Goal: Obtain resource: Obtain resource

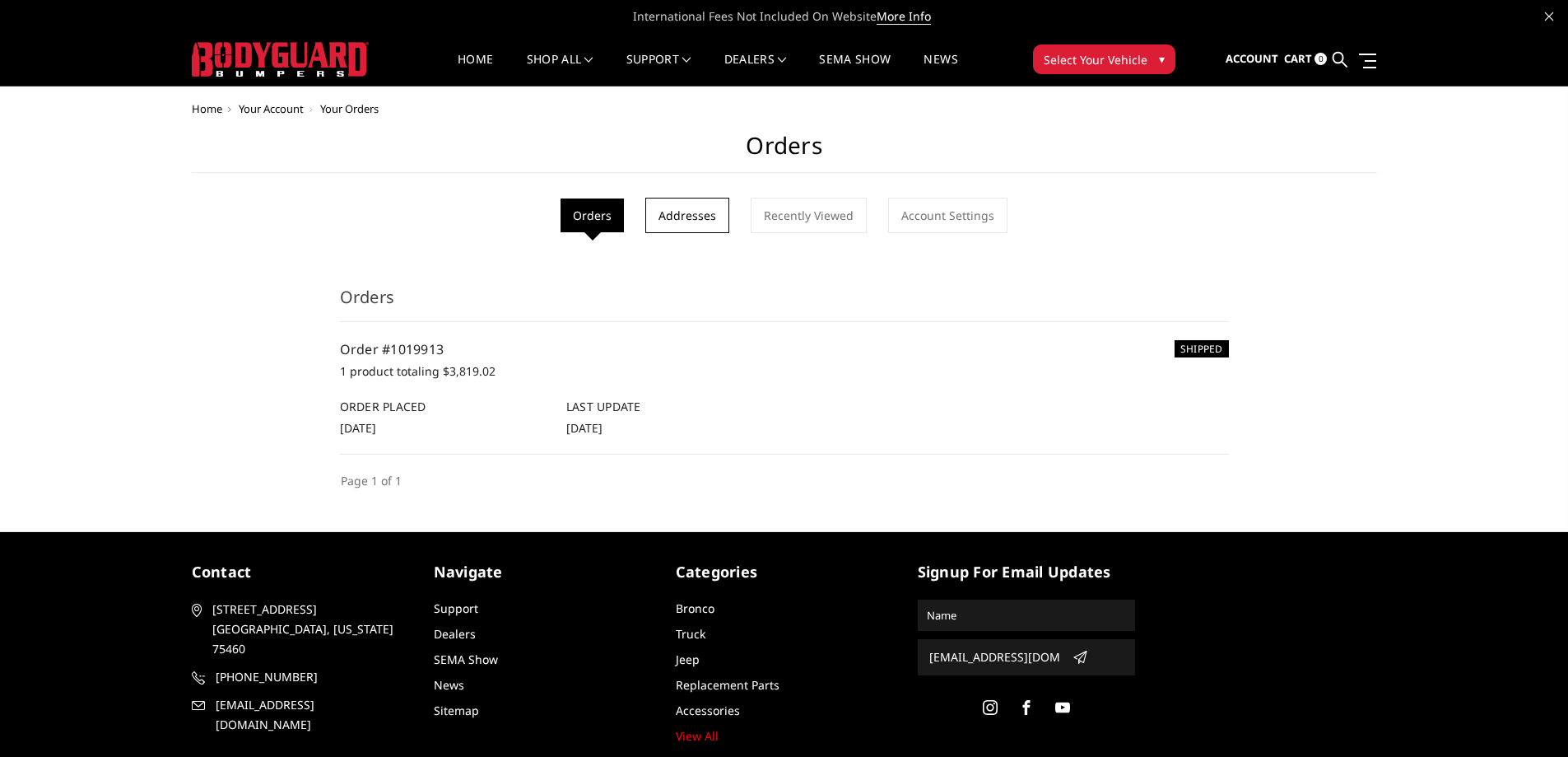
click at [684, 208] on link "Addresses" at bounding box center [687, 214] width 84 height 35
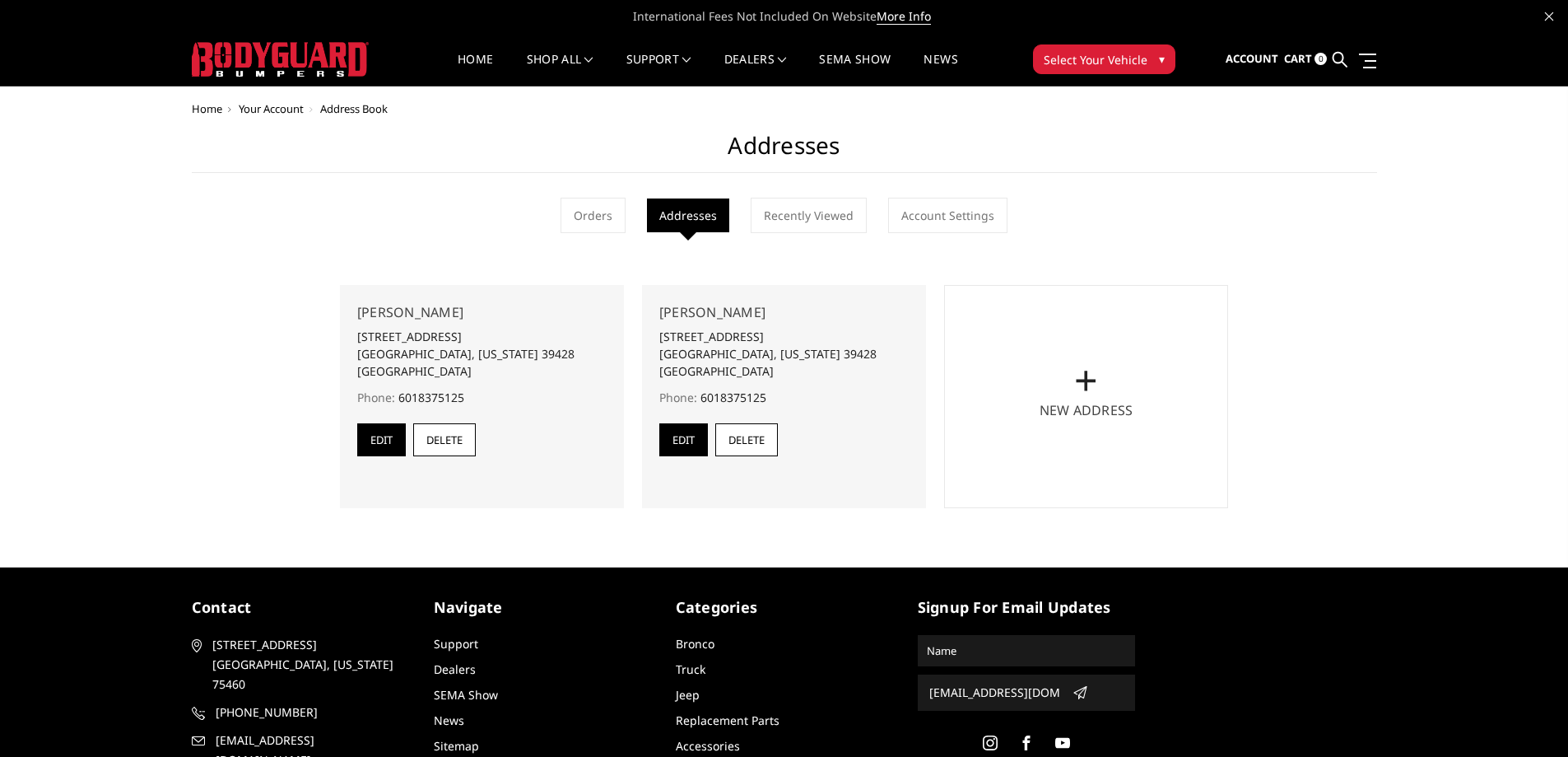
click at [638, 214] on ul "Orders Addresses Recently Viewed Account Settings" at bounding box center [784, 214] width 1185 height 35
click at [600, 220] on link "Orders" at bounding box center [593, 214] width 65 height 35
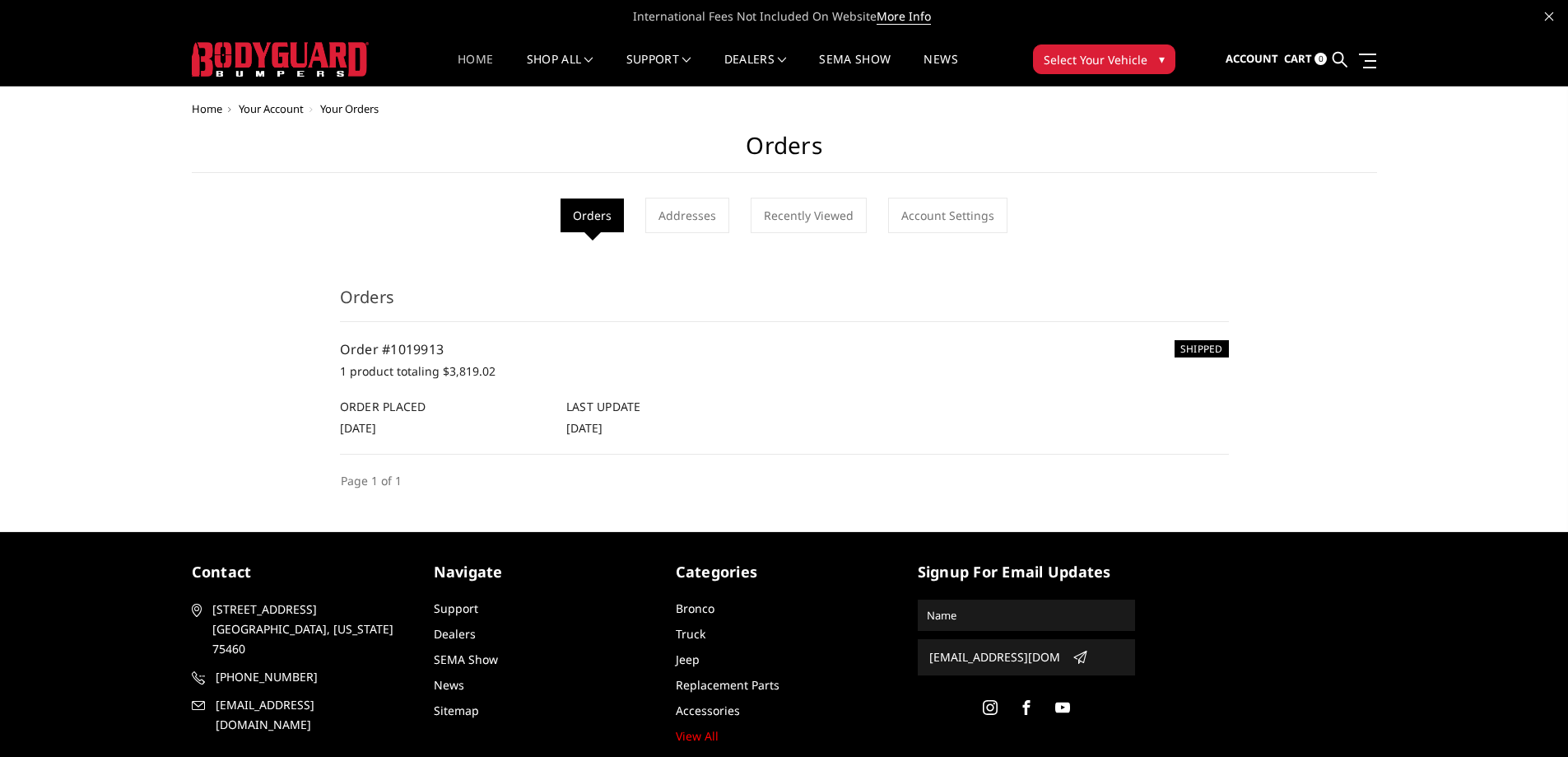
click at [476, 55] on link "Home" at bounding box center [475, 69] width 35 height 32
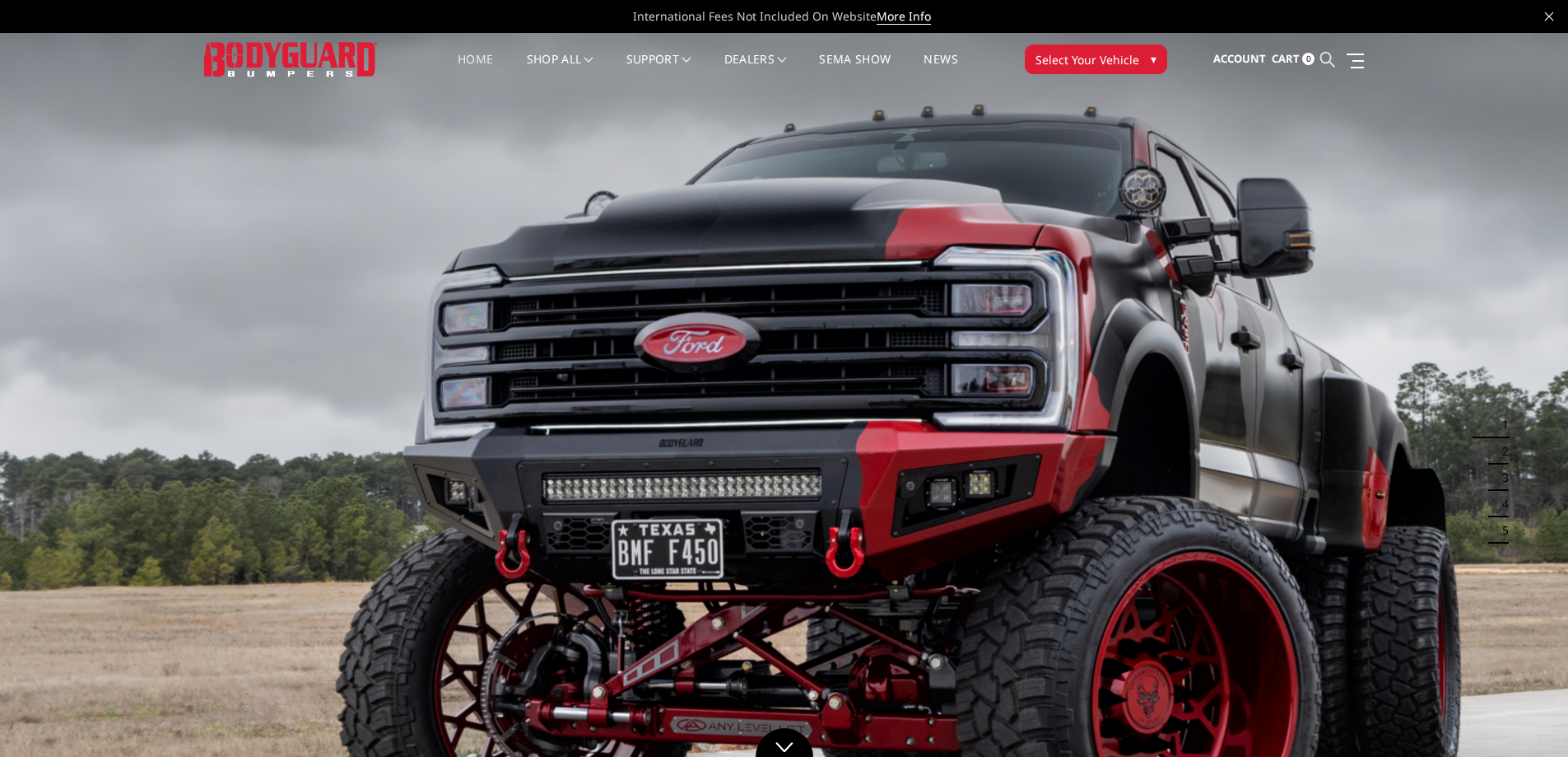
click at [1328, 61] on icon at bounding box center [1328, 59] width 14 height 14
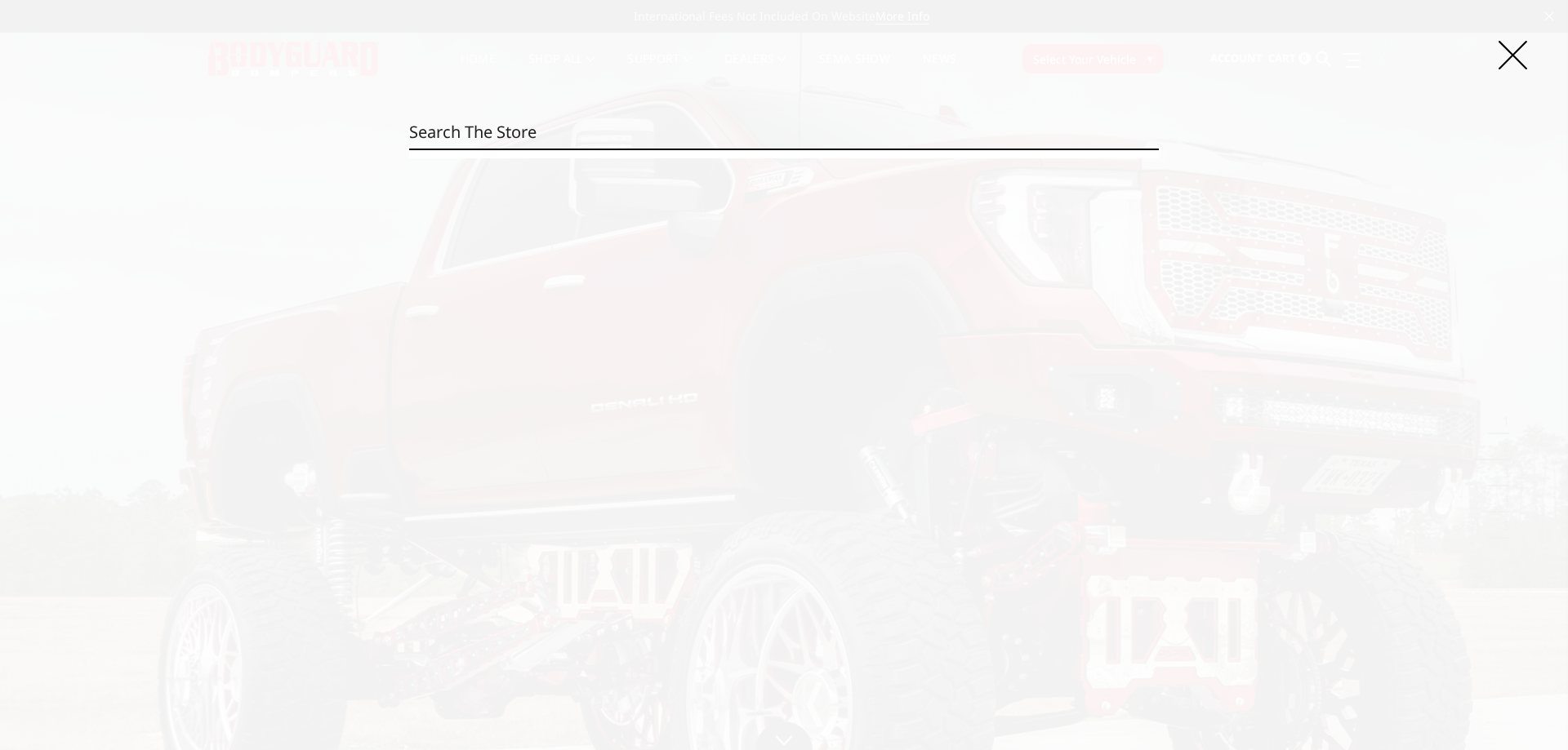
paste input "CEG24BYTNH"
type input "CEG24BYTNH"
click at [1159, 148] on input "Search" at bounding box center [1159, 148] width 1 height 1
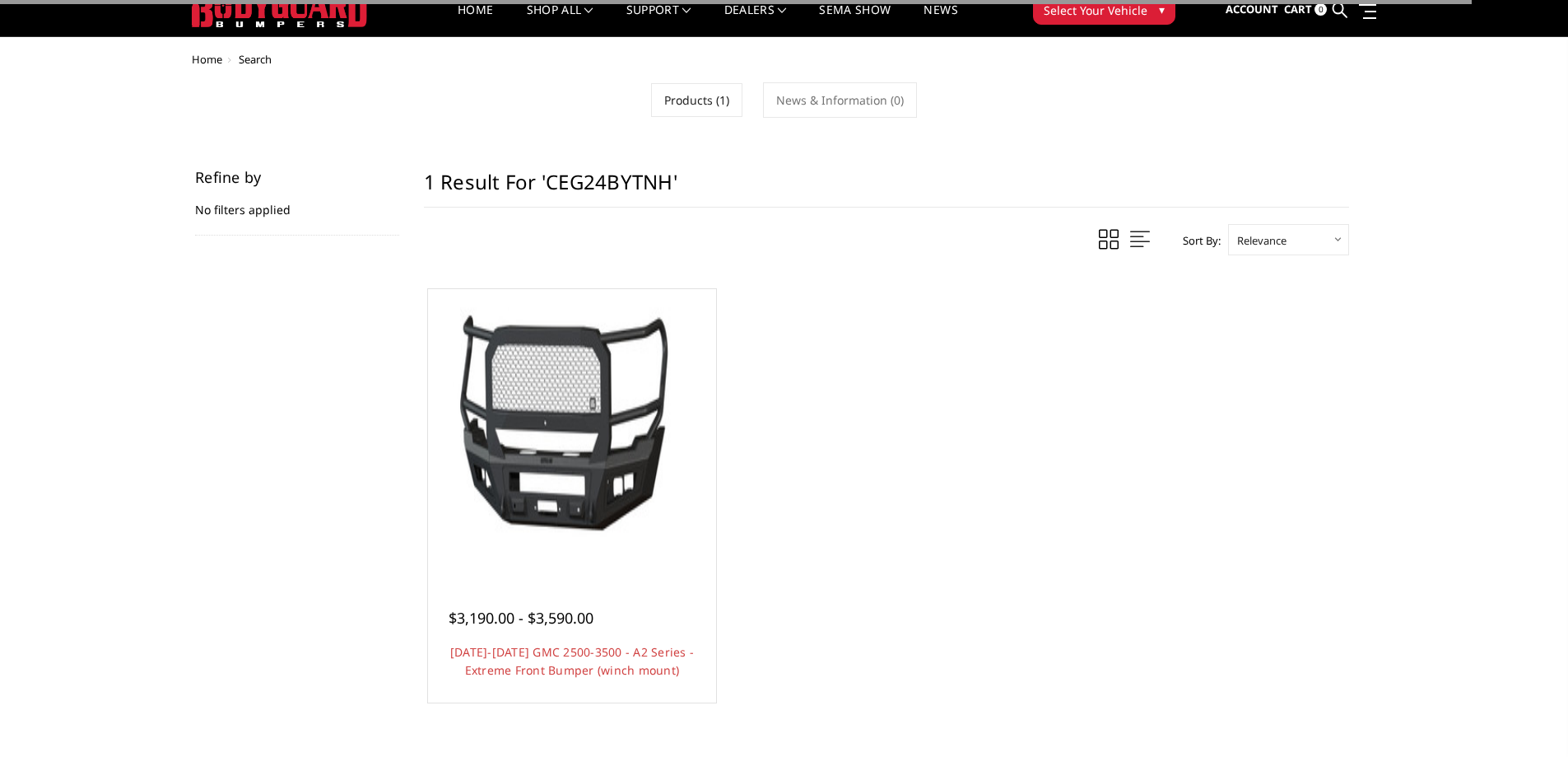
scroll to position [152, 0]
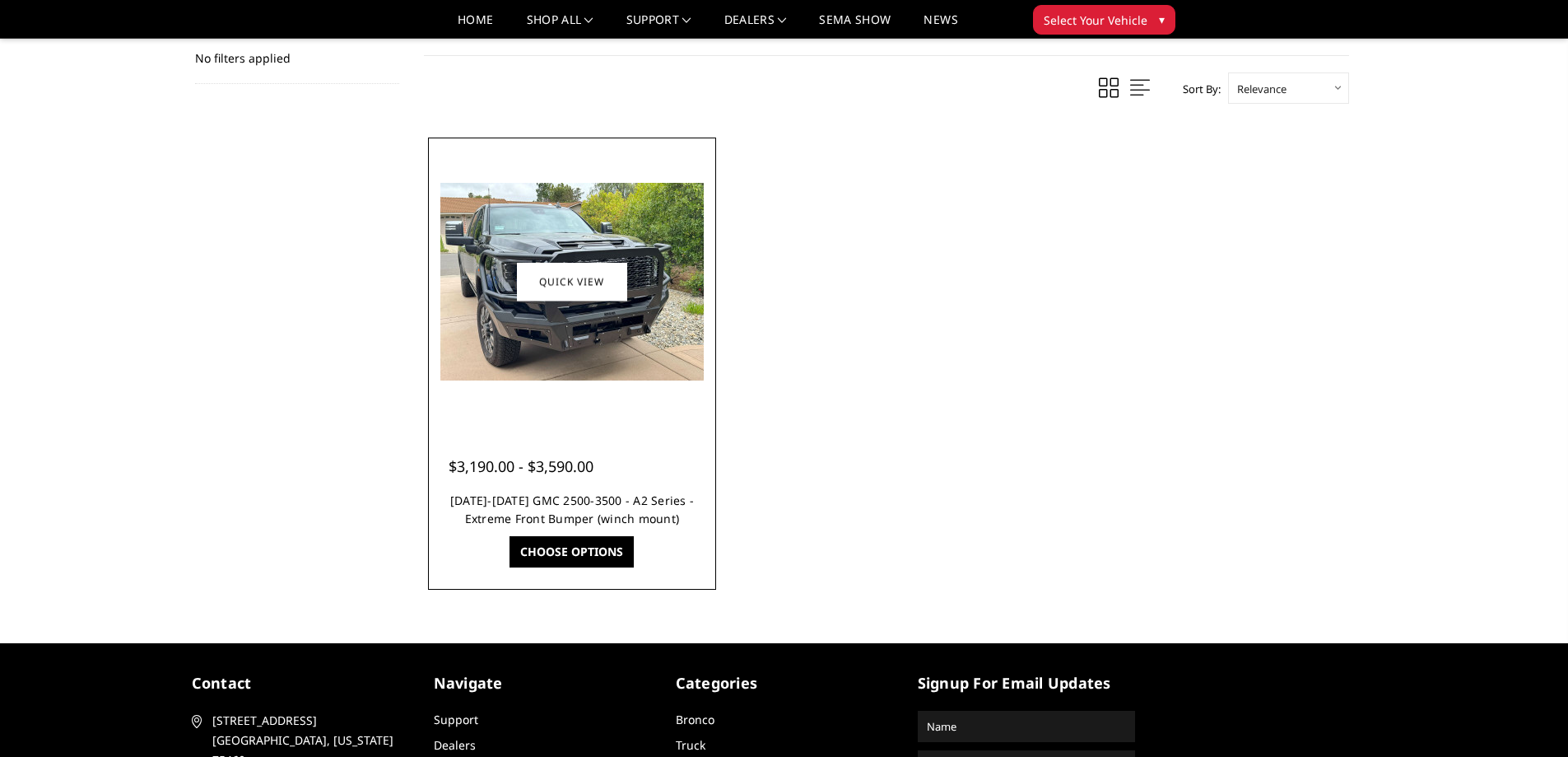
click at [570, 513] on link "[DATE]-[DATE] GMC 2500-3500 - A2 Series - Extreme Front Bumper (winch mount)" at bounding box center [572, 509] width 244 height 33
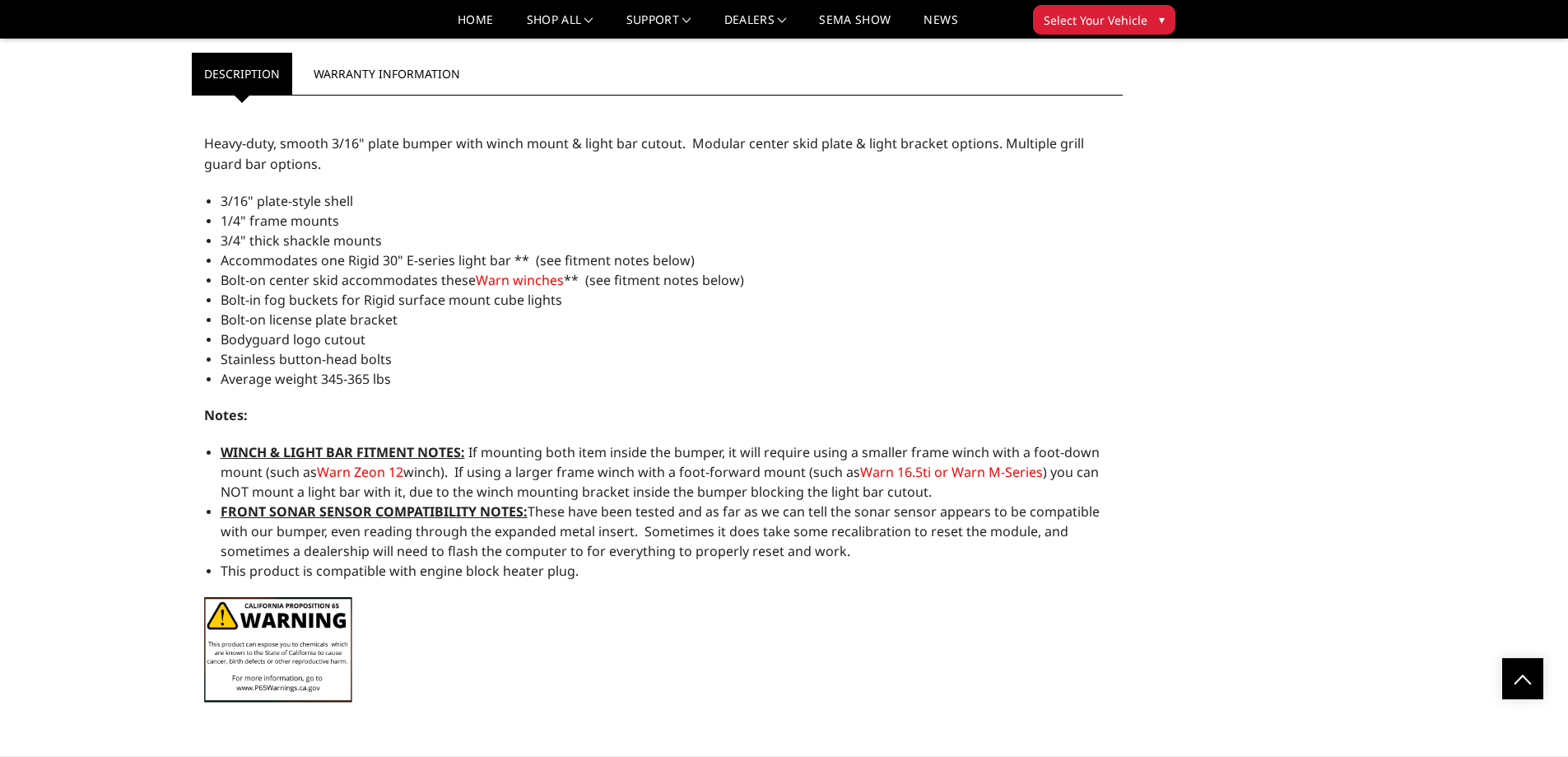
scroll to position [1781, 0]
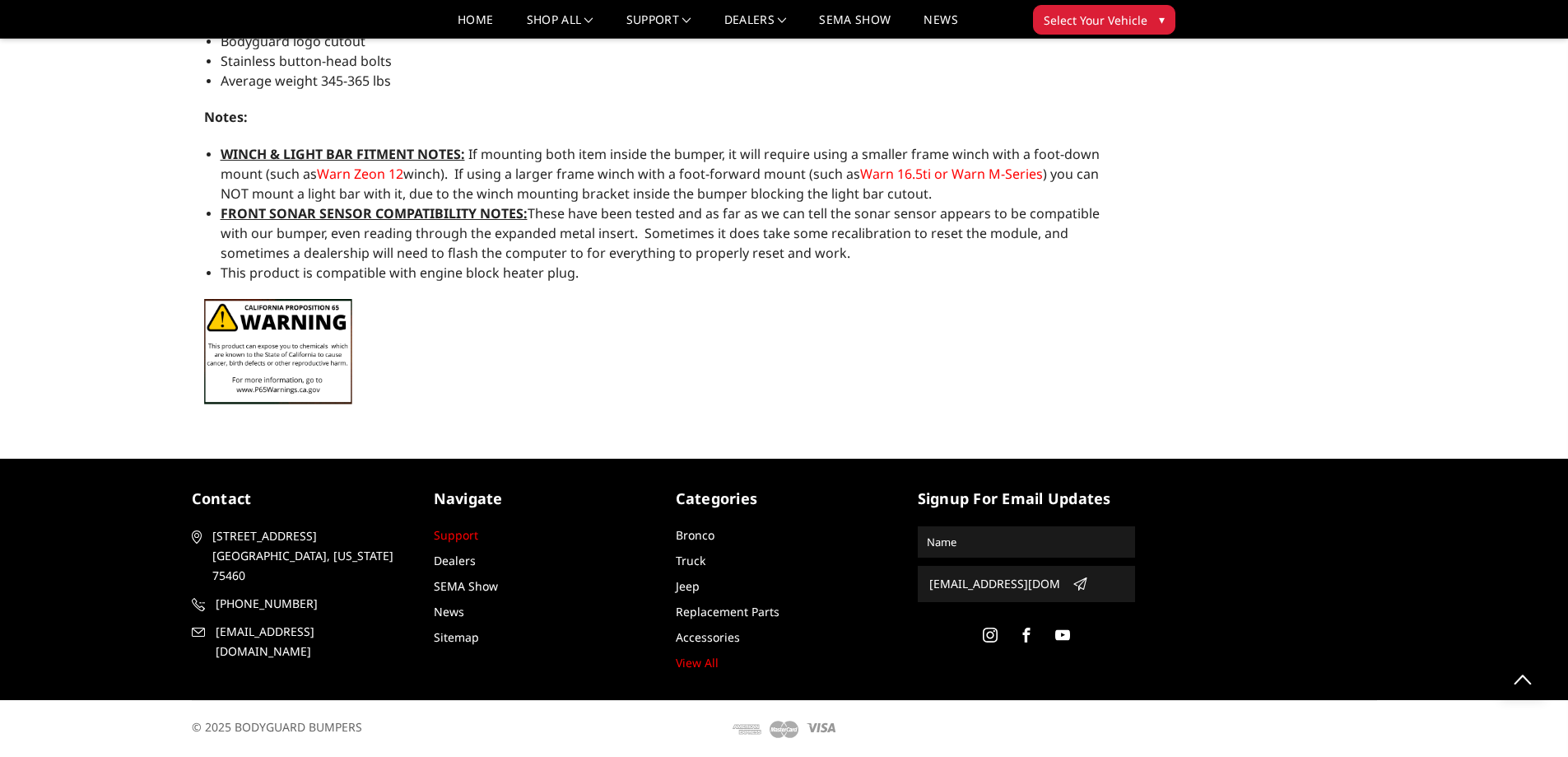
click at [469, 534] on link "Support" at bounding box center [456, 534] width 44 height 15
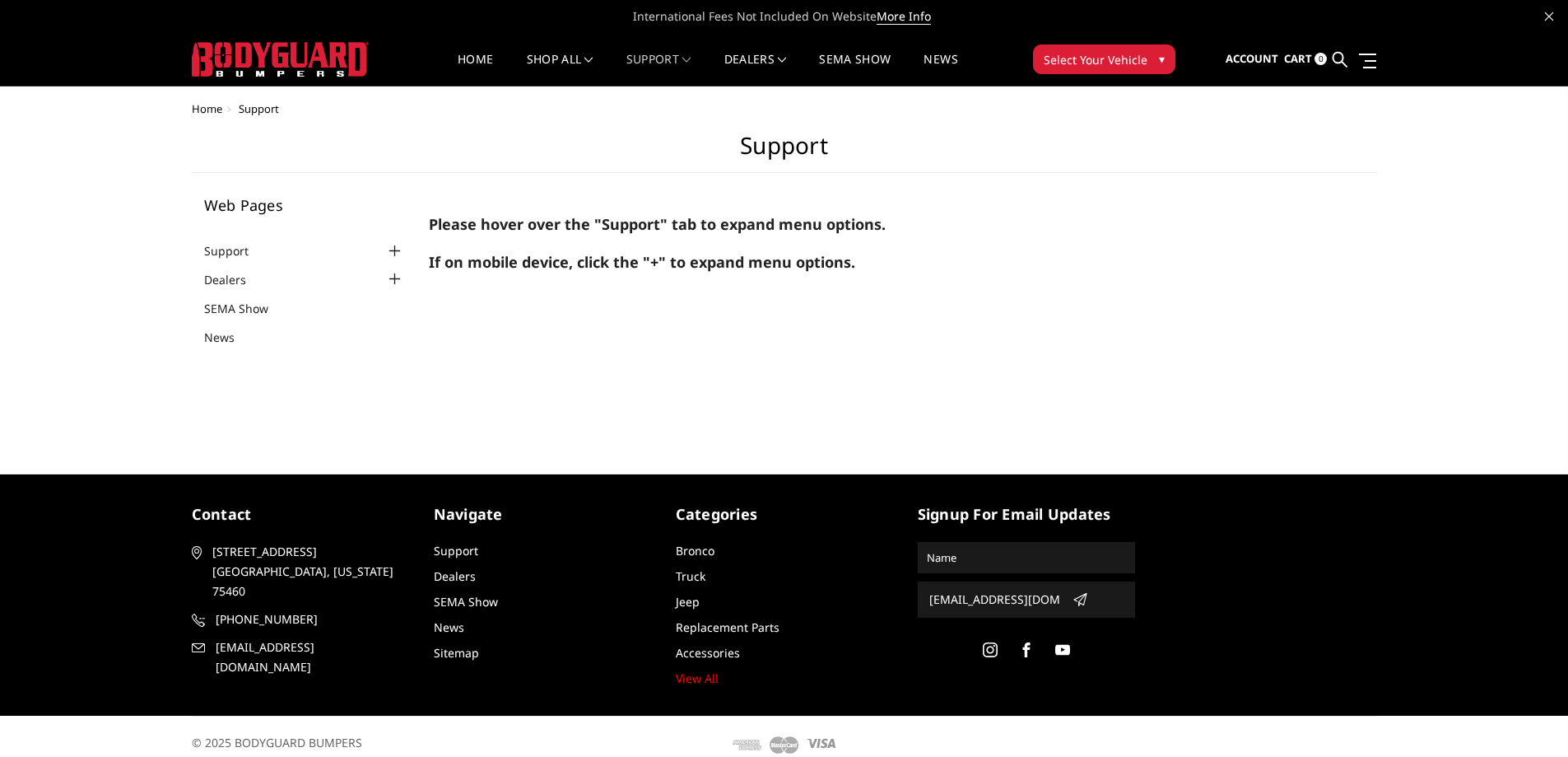
click at [394, 251] on div at bounding box center [394, 251] width 20 height 20
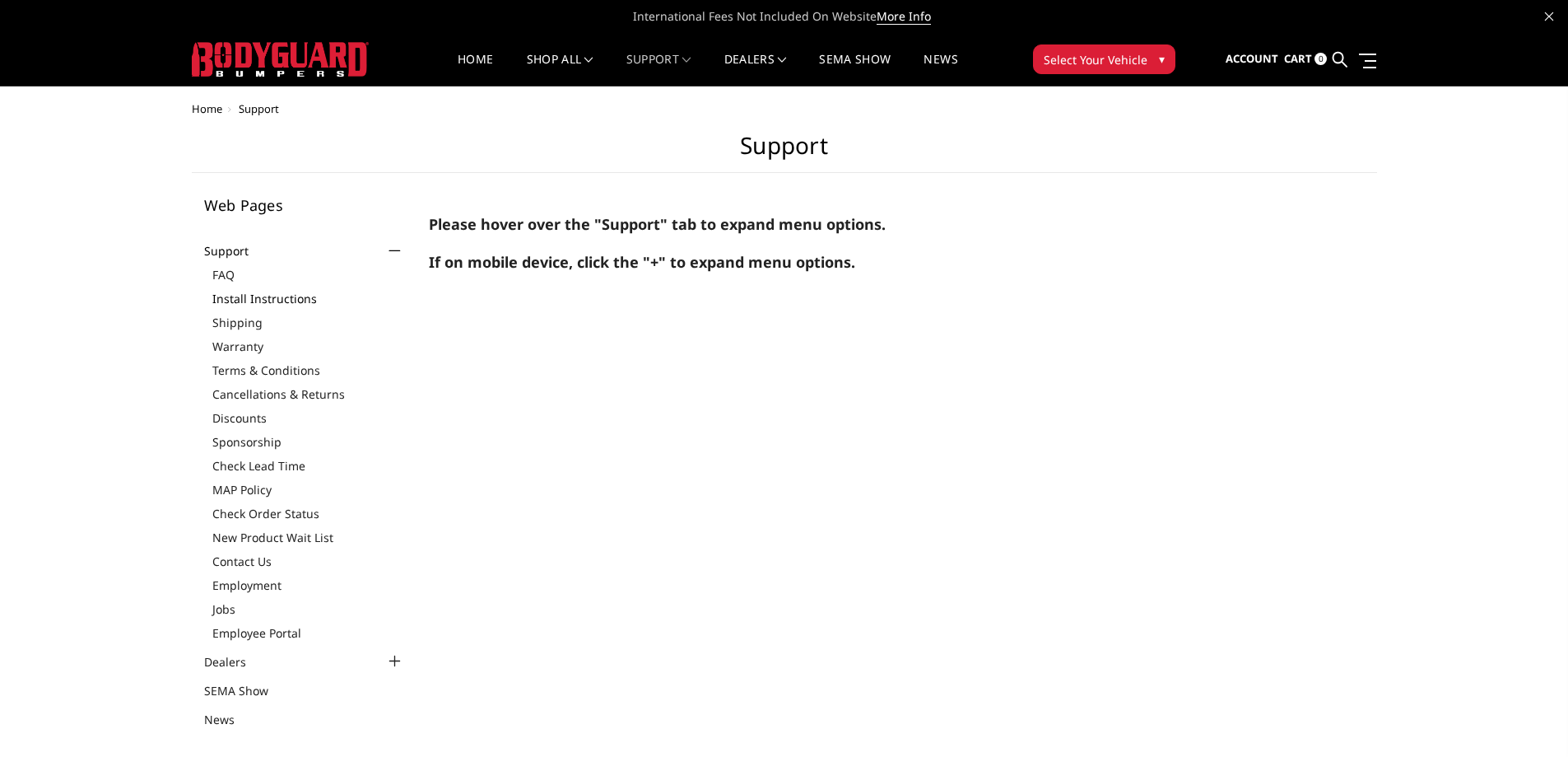
click at [278, 306] on link "Install Instructions" at bounding box center [309, 298] width 193 height 17
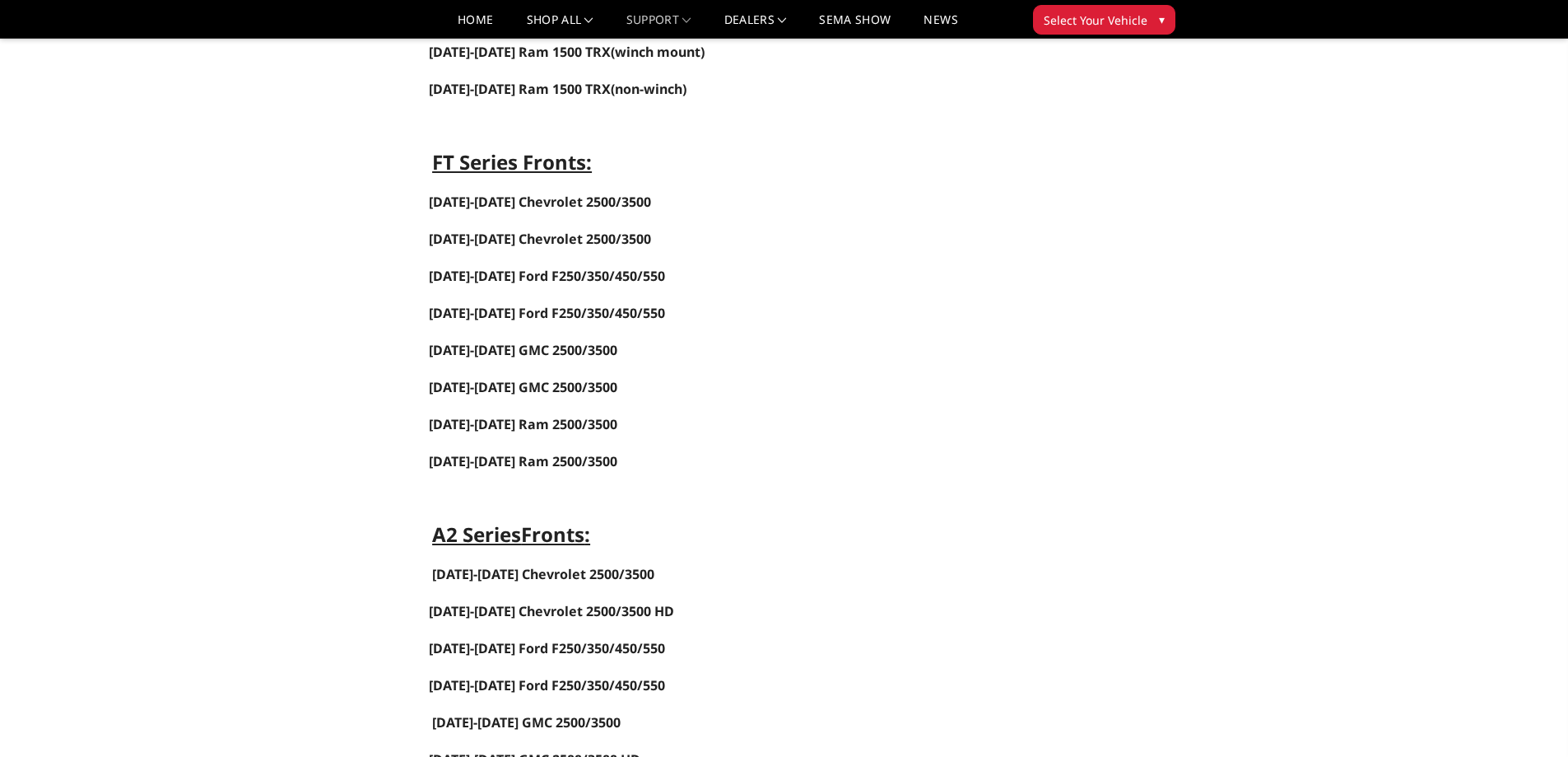
scroll to position [906, 0]
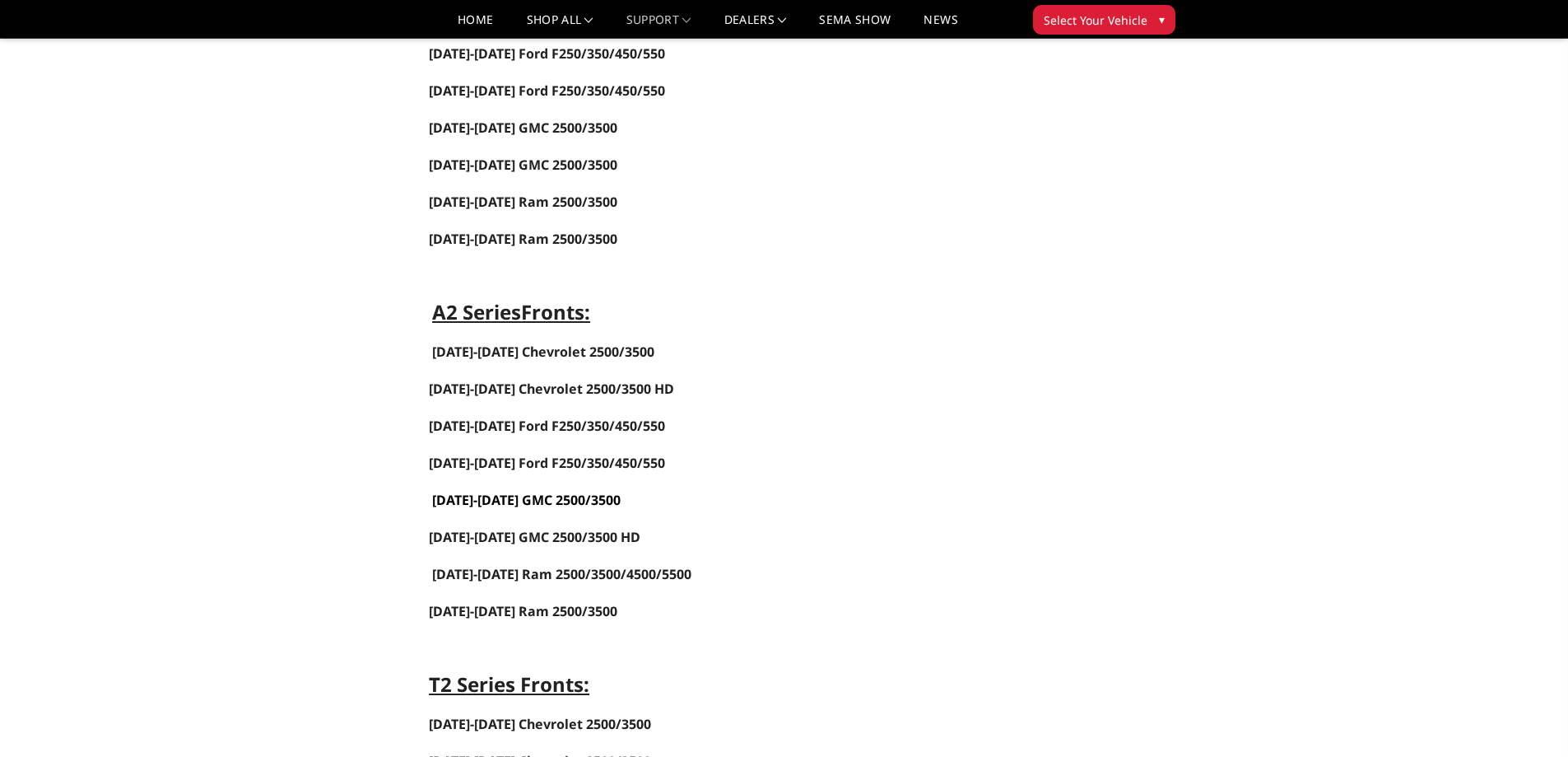
click at [522, 497] on link "2020-2023 GMC 2500/3500" at bounding box center [526, 500] width 188 height 18
click at [553, 535] on span "2024-2025 GMC 2500/3500 HD" at bounding box center [534, 537] width 212 height 18
